Goal: Task Accomplishment & Management: Complete application form

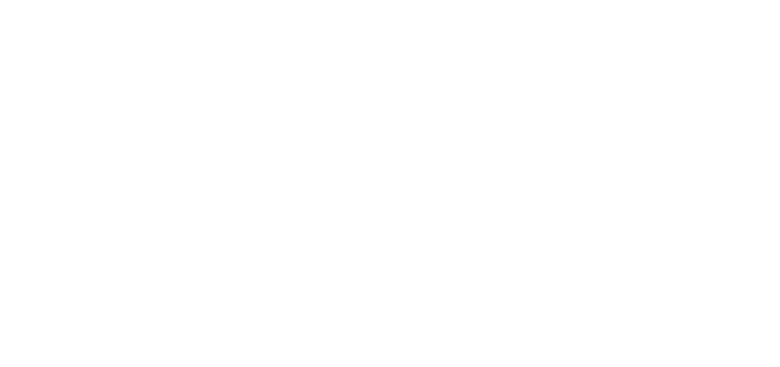
click at [0, 0] on html at bounding box center [0, 0] width 0 height 0
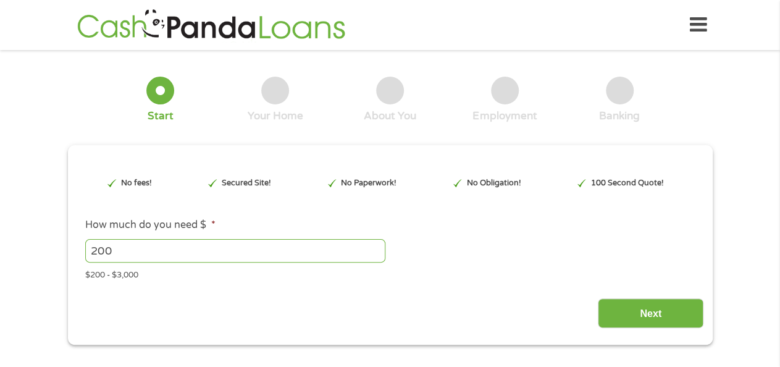
drag, startPoint x: 236, startPoint y: 248, endPoint x: 356, endPoint y: 246, distance: 119.2
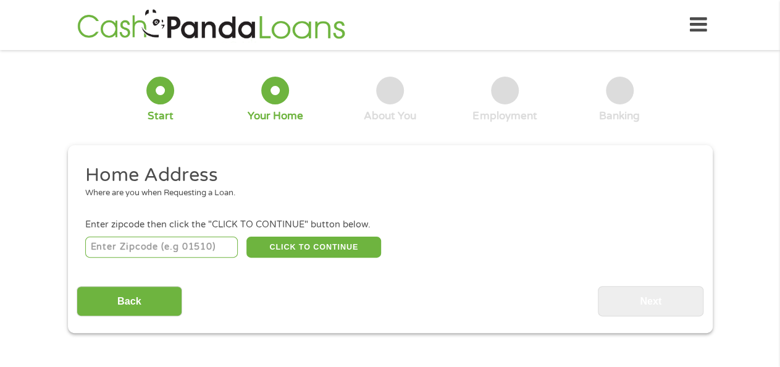
click at [365, 193] on div "Where are you when Requesting a Loan." at bounding box center [385, 193] width 600 height 12
click at [210, 255] on input "number" at bounding box center [161, 246] width 152 height 21
type input "77566"
select select "[US_STATE]"
click at [326, 247] on button "CLICK TO CONTINUE" at bounding box center [313, 246] width 135 height 21
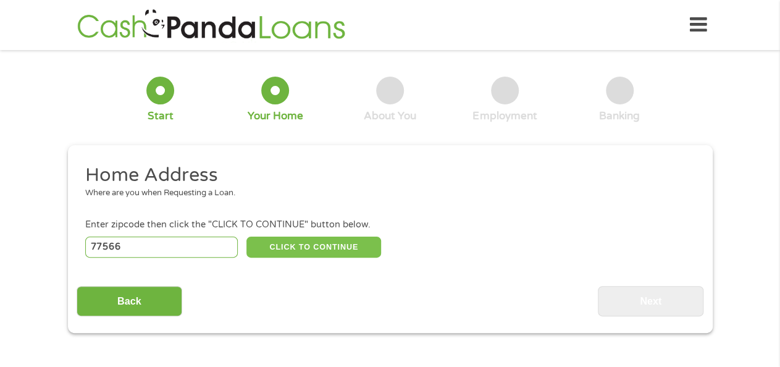
type input "77566"
type input "Lake [PERSON_NAME]"
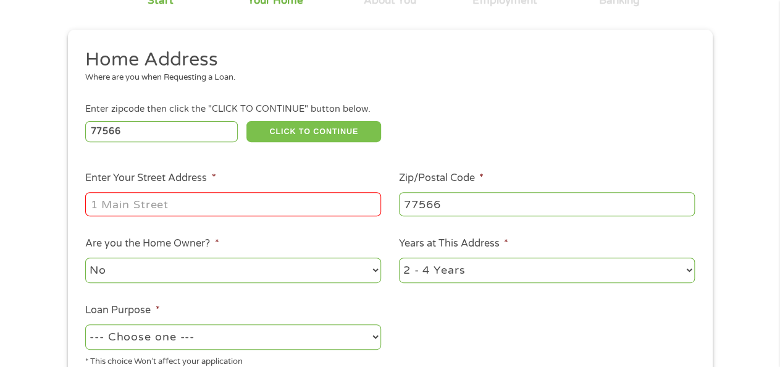
scroll to position [123, 0]
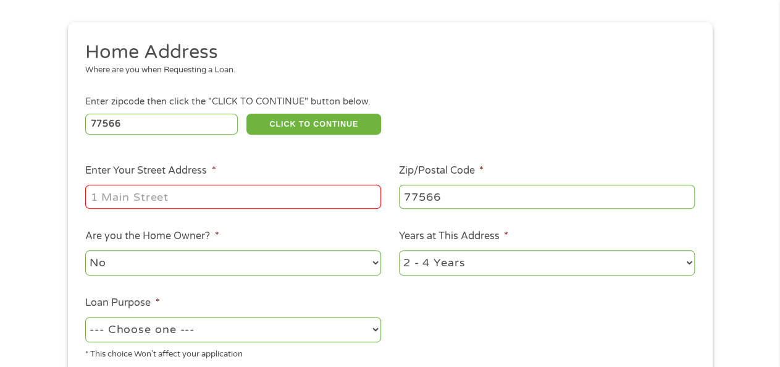
click at [208, 185] on input "Enter Your Street Address *" at bounding box center [233, 196] width 296 height 23
type input "[STREET_ADDRESS]"
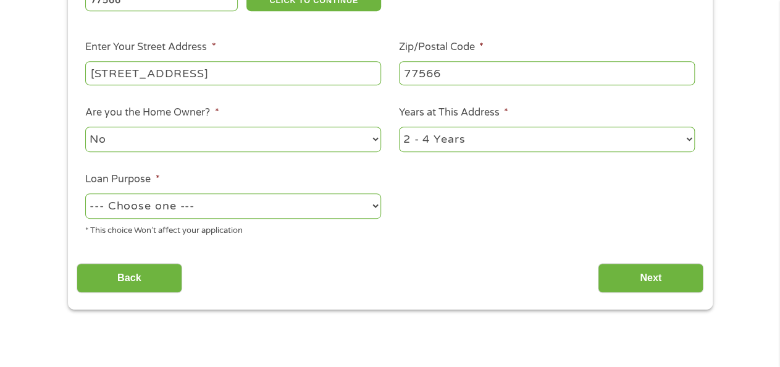
scroll to position [246, 0]
click at [349, 202] on select "--- Choose one --- Pay Bills Debt Consolidation Home Improvement Major Purchase…" at bounding box center [233, 205] width 296 height 25
select select "shorttermcash"
click at [85, 193] on select "--- Choose one --- Pay Bills Debt Consolidation Home Improvement Major Purchase…" at bounding box center [233, 205] width 296 height 25
click at [636, 275] on input "Next" at bounding box center [651, 278] width 106 height 30
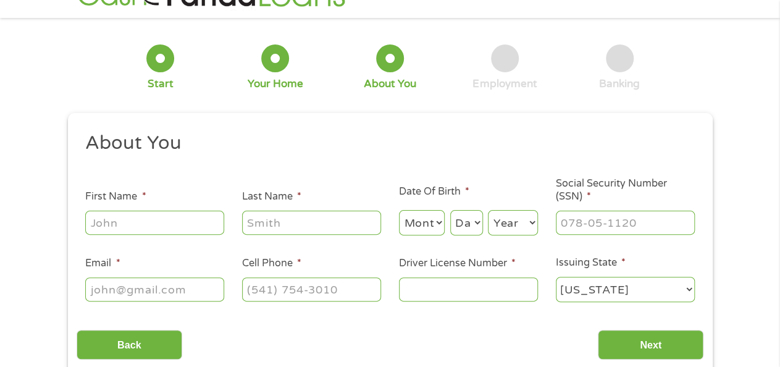
scroll to position [61, 0]
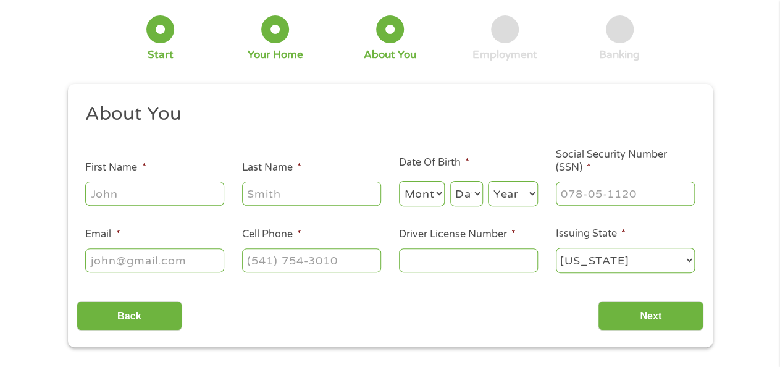
click at [213, 196] on input "First Name *" at bounding box center [154, 192] width 139 height 23
type input "[PERSON_NAME]"
type input "Hall"
type input "[EMAIL_ADDRESS][DOMAIN_NAME]"
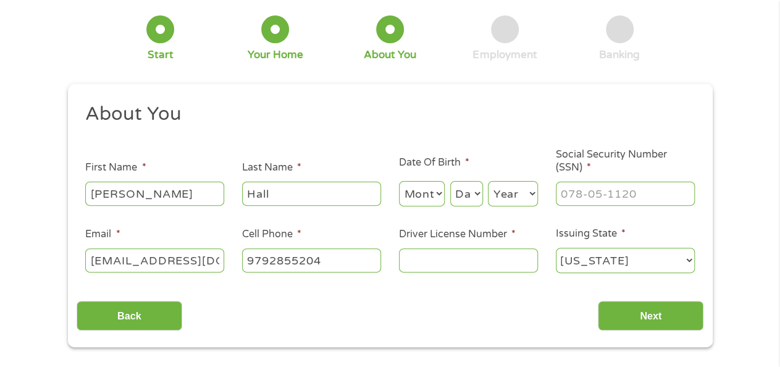
type input "[PHONE_NUMBER]"
click at [435, 193] on select "Month 1 2 3 4 5 6 7 8 9 10 11 12" at bounding box center [422, 193] width 46 height 25
select select "9"
click at [399, 181] on select "Month 1 2 3 4 5 6 7 8 9 10 11 12" at bounding box center [422, 193] width 46 height 25
click at [467, 192] on select "Day 1 2 3 4 5 6 7 8 9 10 11 12 13 14 15 16 17 18 19 20 21 22 23 24 25 26 27 28 …" at bounding box center [466, 193] width 33 height 25
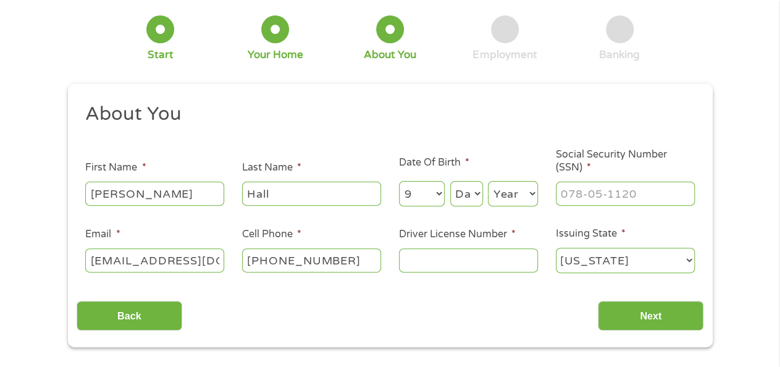
select select "8"
click at [450, 181] on select "Day 1 2 3 4 5 6 7 8 9 10 11 12 13 14 15 16 17 18 19 20 21 22 23 24 25 26 27 28 …" at bounding box center [466, 193] width 33 height 25
click at [525, 204] on select "Year [DATE] 2006 2005 2004 2003 2002 2001 2000 1999 1998 1997 1996 1995 1994 19…" at bounding box center [513, 193] width 50 height 25
select select "1981"
click at [488, 181] on select "Year [DATE] 2006 2005 2004 2003 2002 2001 2000 1999 1998 1997 1996 1995 1994 19…" at bounding box center [513, 193] width 50 height 25
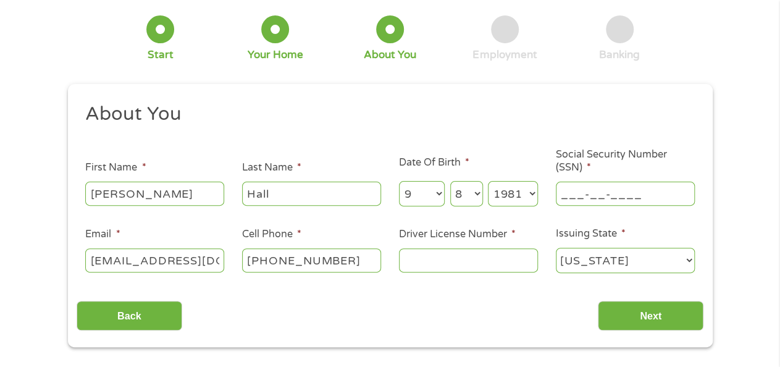
click at [615, 192] on input "___-__-____" at bounding box center [625, 192] width 139 height 23
type input "174-62-8905"
click at [511, 267] on input "Driver License Number *" at bounding box center [468, 259] width 139 height 23
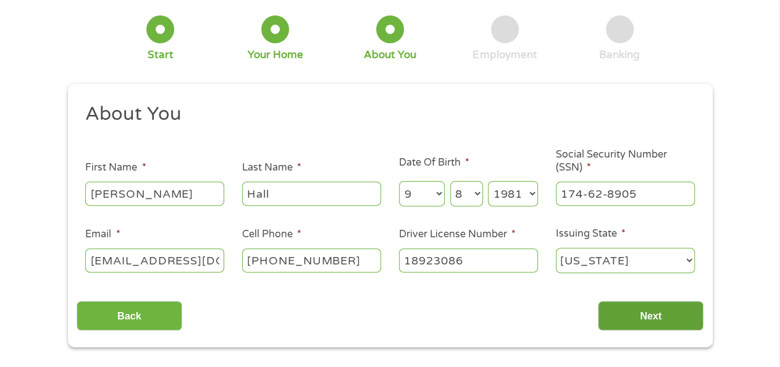
type input "18923086"
click at [676, 312] on input "Next" at bounding box center [651, 316] width 106 height 30
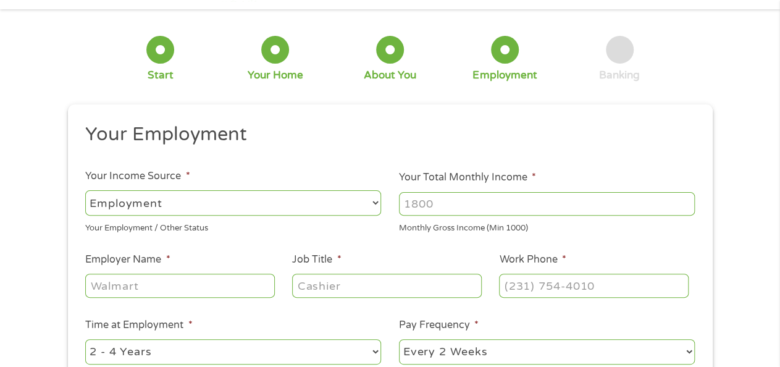
scroll to position [123, 0]
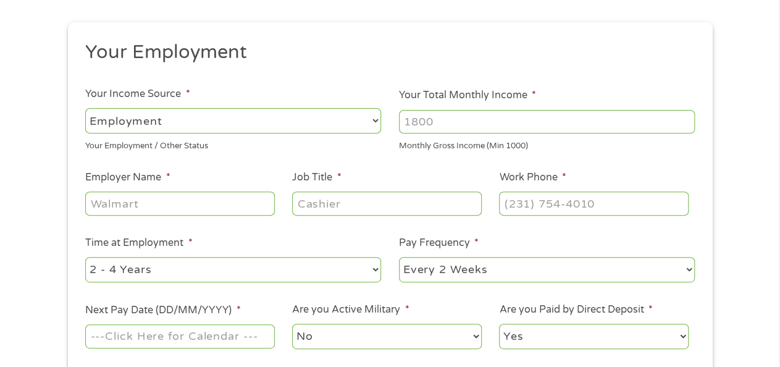
click at [431, 128] on input "Your Total Monthly Income *" at bounding box center [547, 121] width 296 height 23
type input "1800"
click at [159, 201] on input "Employer Name *" at bounding box center [179, 202] width 189 height 23
type input "Door dash"
type input "driver"
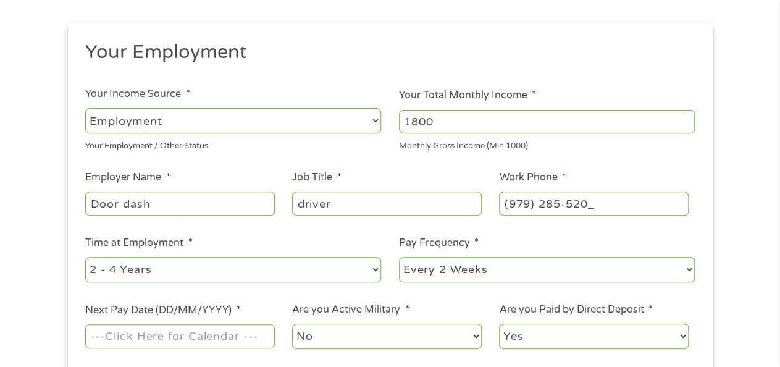
type input "[PHONE_NUMBER]"
click at [673, 269] on select "--- Choose one --- Every 2 Weeks Every Week Monthly Semi-Monthly" at bounding box center [547, 269] width 296 height 25
select select "weekly"
click at [399, 257] on select "--- Choose one --- Every 2 Weeks Every Week Monthly Semi-Monthly" at bounding box center [547, 269] width 296 height 25
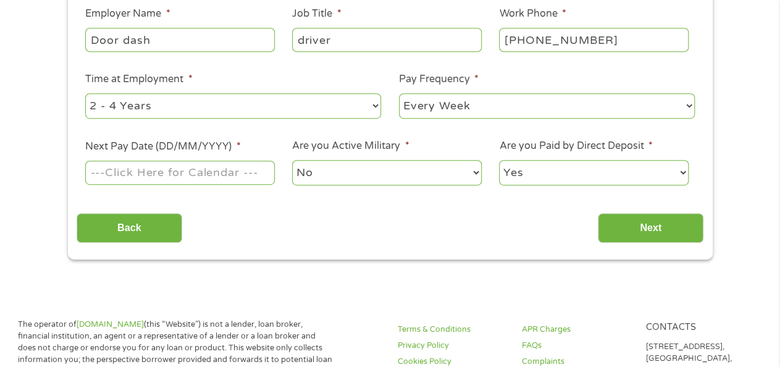
scroll to position [308, 0]
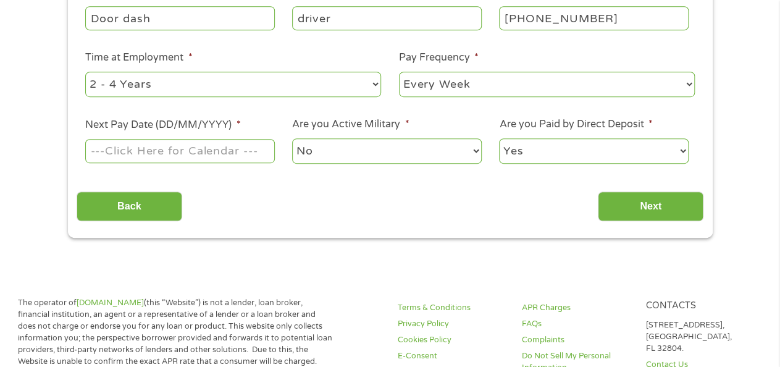
click at [205, 155] on input "Next Pay Date (DD/MM/YYYY) *" at bounding box center [179, 150] width 189 height 23
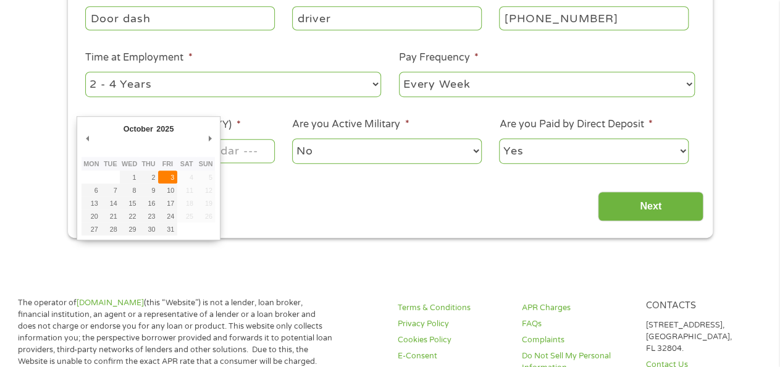
type input "[DATE]"
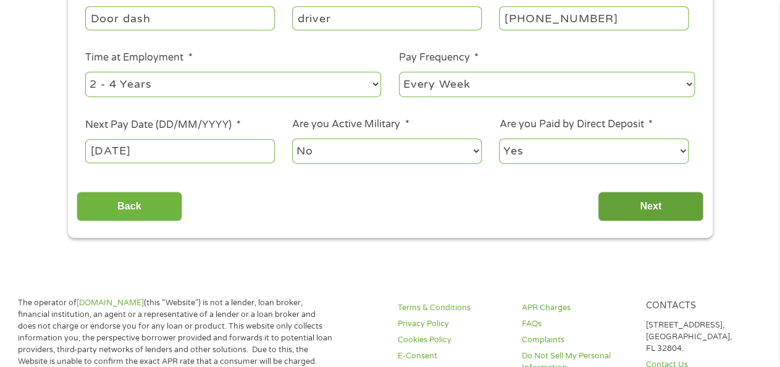
click at [639, 202] on input "Next" at bounding box center [651, 206] width 106 height 30
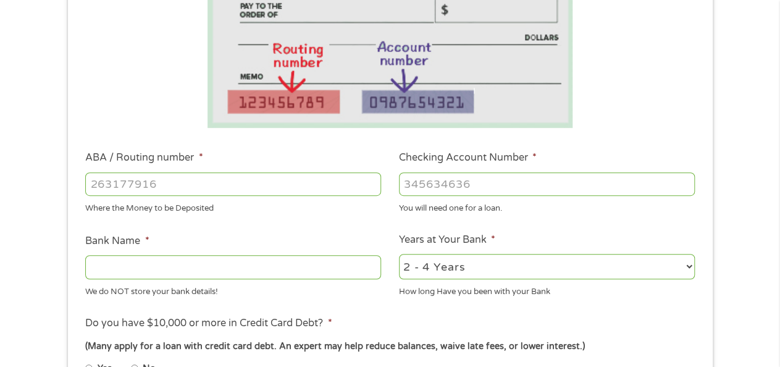
scroll to position [246, 0]
click at [290, 185] on input "ABA / Routing number *" at bounding box center [233, 183] width 296 height 23
type input "313185515"
type input "TX DOW EMPLY CREDIT"
type input "313185515"
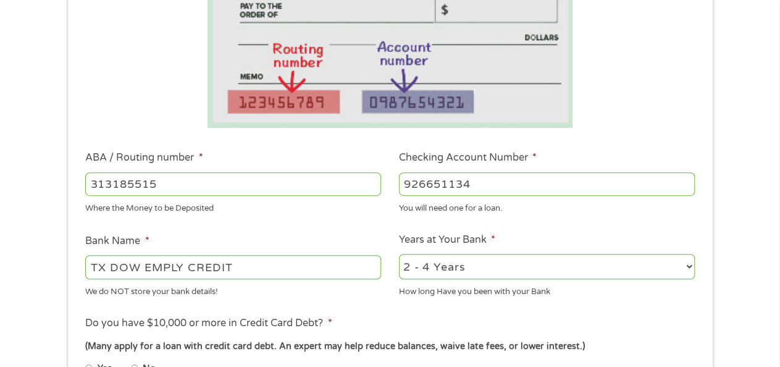
type input "926651134"
click at [538, 267] on select "2 - 4 Years 6 - 12 Months 1 - 2 Years Over 4 Years" at bounding box center [547, 266] width 296 height 25
select select "60months"
click at [399, 254] on select "2 - 4 Years 6 - 12 Months 1 - 2 Years Over 4 Years" at bounding box center [547, 266] width 296 height 25
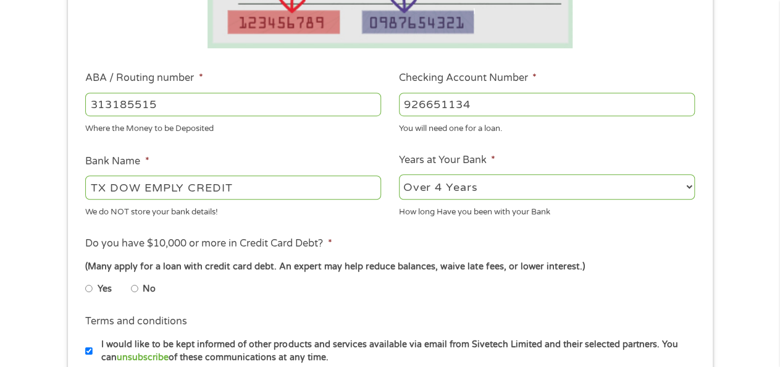
scroll to position [431, 0]
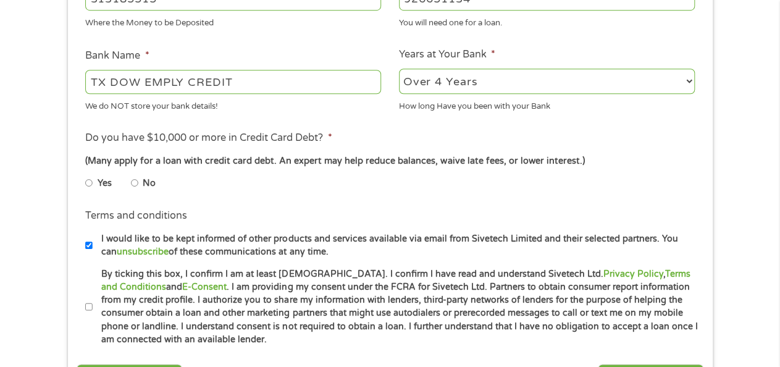
click at [134, 180] on input "No" at bounding box center [134, 183] width 7 height 20
radio input "true"
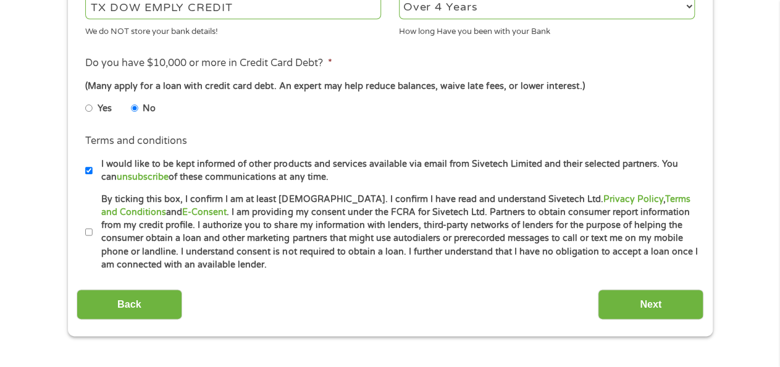
scroll to position [555, 0]
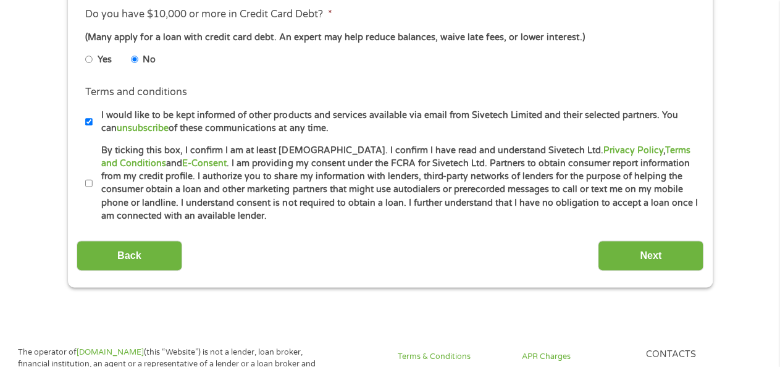
click at [85, 120] on input "I would like to be kept informed of other products and services available via e…" at bounding box center [88, 122] width 7 height 20
checkbox input "false"
click at [94, 184] on label "By ticking this box, I confirm I am at least [DEMOGRAPHIC_DATA]. I confirm I ha…" at bounding box center [396, 183] width 606 height 79
click at [93, 184] on input "By ticking this box, I confirm I am at least [DEMOGRAPHIC_DATA]. I confirm I ha…" at bounding box center [88, 183] width 7 height 20
checkbox input "true"
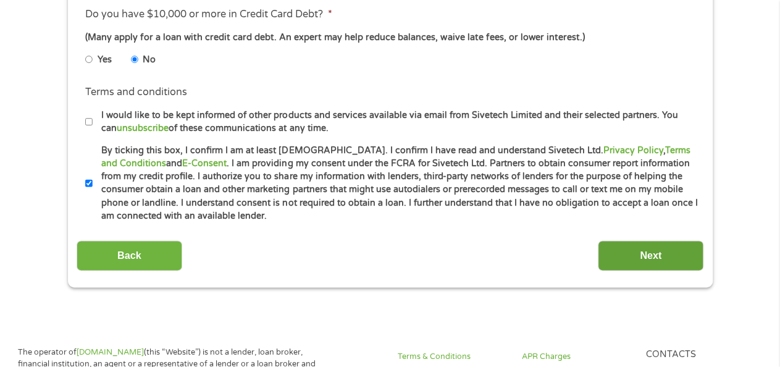
drag, startPoint x: 671, startPoint y: 251, endPoint x: 669, endPoint y: 241, distance: 10.7
click at [670, 248] on input "Next" at bounding box center [651, 255] width 106 height 30
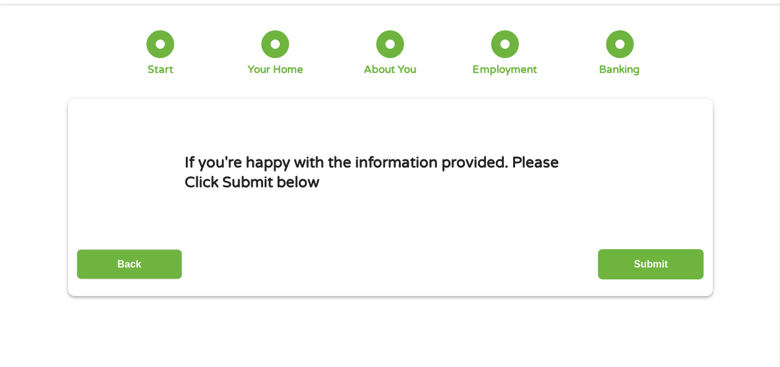
scroll to position [123, 0]
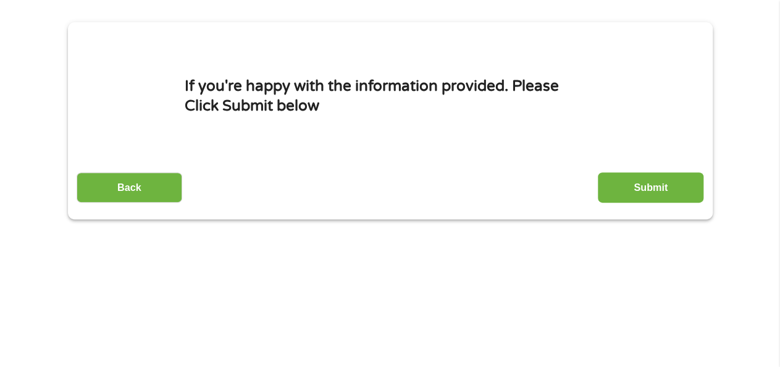
drag, startPoint x: 639, startPoint y: 184, endPoint x: 748, endPoint y: 109, distance: 132.7
click at [639, 184] on input "Submit" at bounding box center [651, 187] width 106 height 30
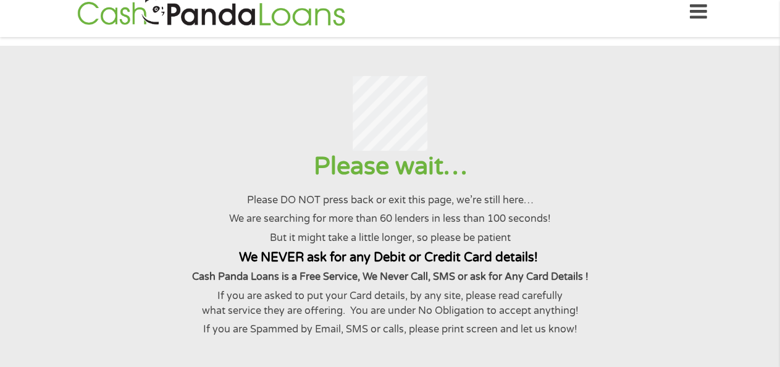
scroll to position [0, 0]
